Goal: Task Accomplishment & Management: Manage account settings

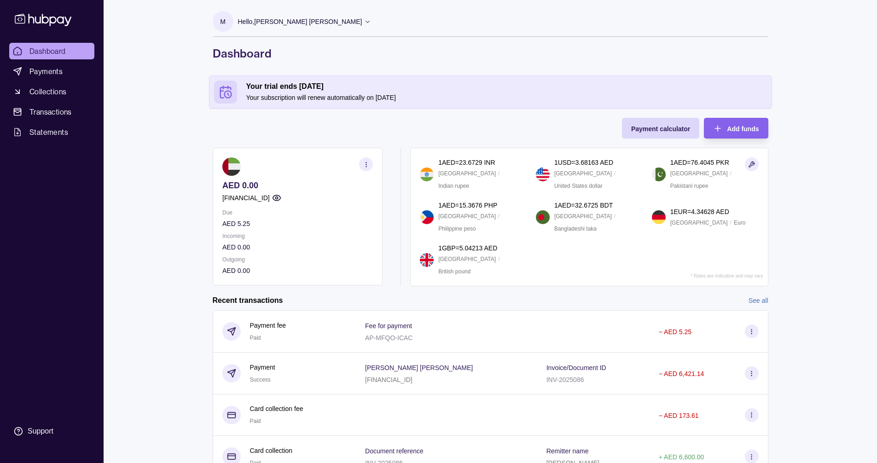
click at [366, 164] on circle "button" at bounding box center [366, 164] width 0 height 0
click at [282, 187] on link "View account details" at bounding box center [268, 187] width 58 height 10
click at [53, 70] on span "Payments" at bounding box center [45, 71] width 33 height 11
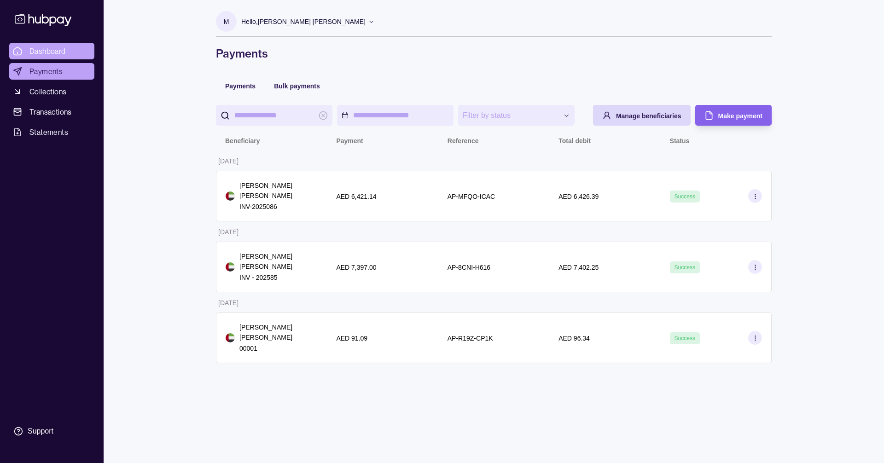
click at [50, 56] on span "Dashboard" at bounding box center [47, 51] width 36 height 11
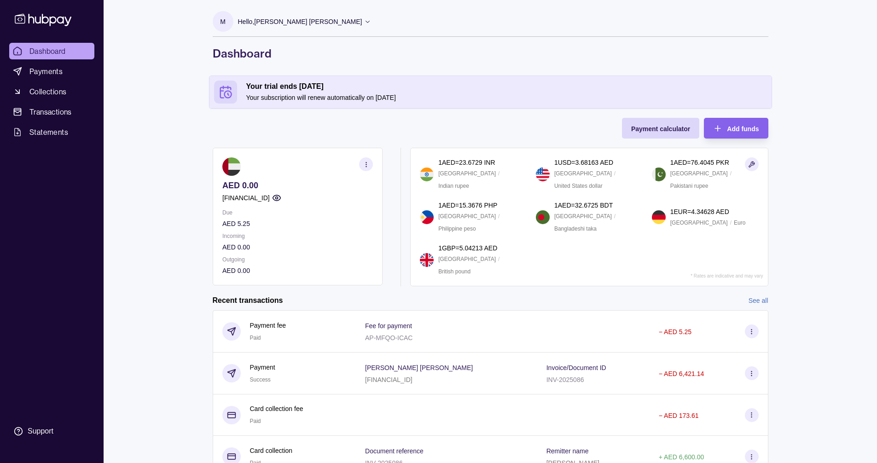
click at [233, 20] on div "M Hello, [PERSON_NAME] [PERSON_NAME]" at bounding box center [292, 23] width 159 height 25
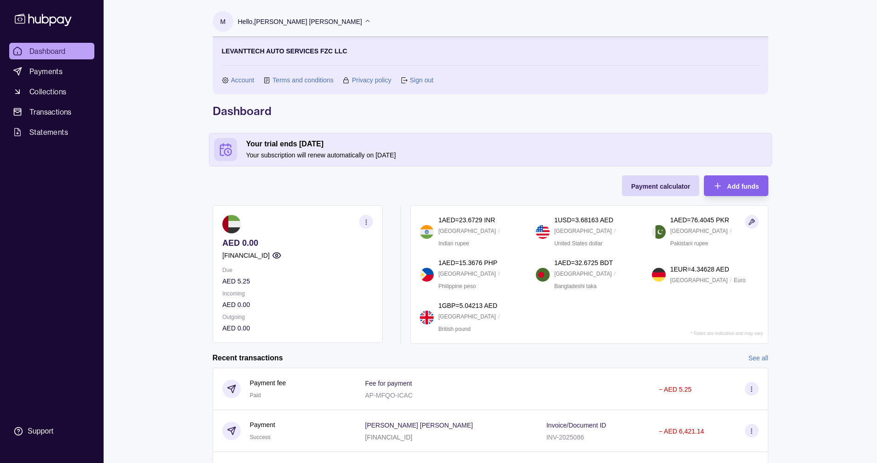
click at [239, 79] on link "Account" at bounding box center [242, 80] width 23 height 10
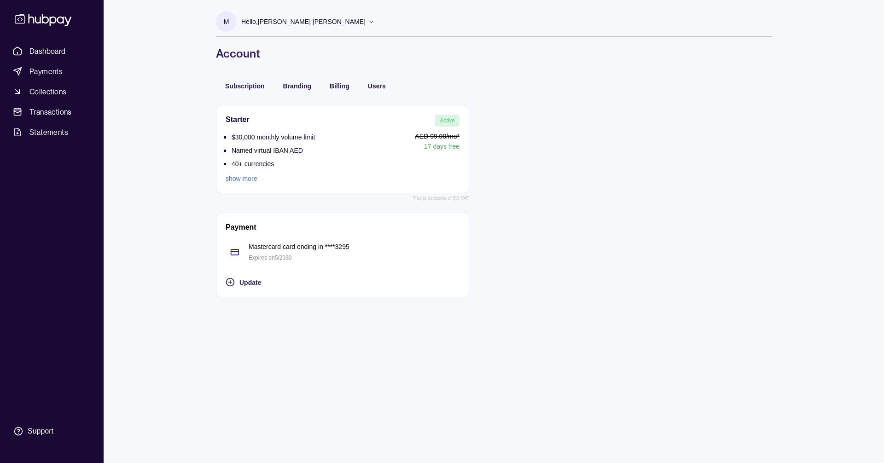
click at [233, 176] on link "show more" at bounding box center [270, 179] width 89 height 10
click at [309, 253] on p "Expires on 5 / 2030" at bounding box center [354, 258] width 211 height 10
